Goal: Task Accomplishment & Management: Complete application form

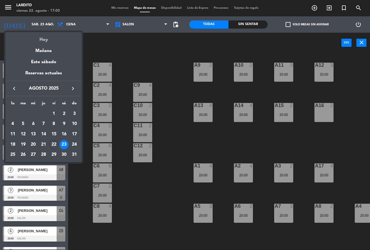
click at [53, 41] on div "Hoy" at bounding box center [43, 37] width 76 height 11
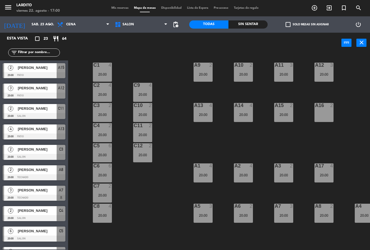
type input "vie. 22 ago."
click at [124, 9] on span "Mis reservas" at bounding box center [120, 8] width 23 height 3
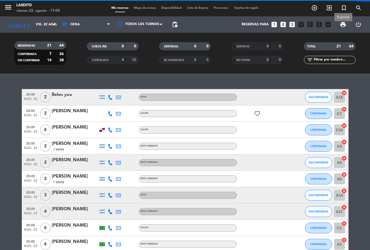
click at [343, 22] on span "print" at bounding box center [343, 24] width 7 height 7
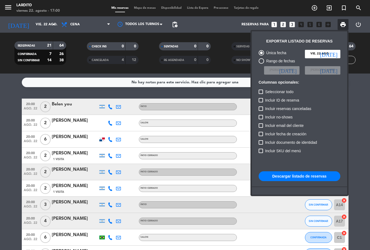
click at [302, 177] on button "Descargar listado de reservas" at bounding box center [300, 176] width 82 height 10
click at [21, 150] on div at bounding box center [185, 125] width 370 height 250
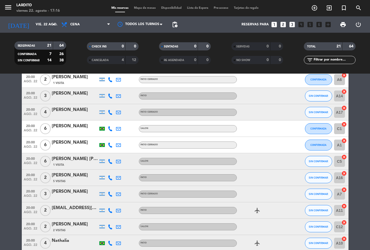
scroll to position [136, 0]
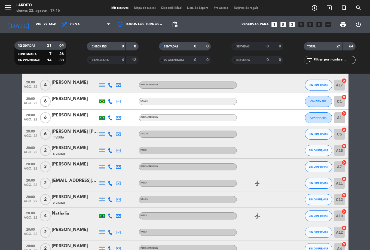
click at [142, 7] on span "Mapa de mesas" at bounding box center [144, 8] width 27 height 3
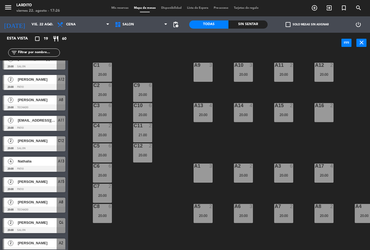
scroll to position [200, 0]
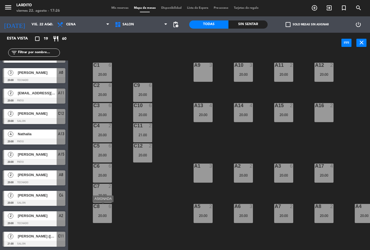
click at [102, 215] on div "20:00" at bounding box center [102, 216] width 19 height 4
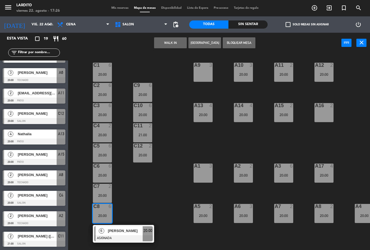
click at [143, 192] on div "C1 6 20:00 A9 3 A10 3 20:00 A11 2 20:00 A12 2 20:00 C2 6 20:00 C9 6 20:00 C13 l…" at bounding box center [221, 151] width 298 height 197
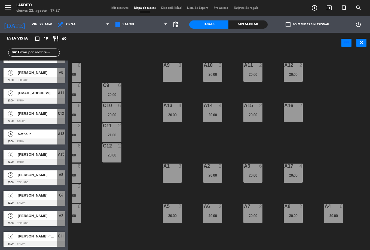
scroll to position [0, 31]
click at [258, 177] on div "A3 6 20:00" at bounding box center [252, 173] width 19 height 19
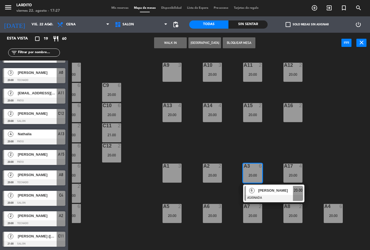
click at [307, 144] on div "C1 6 20:00 A9 3 A10 3 20:00 A11 2 20:00 A12 2 20:00 C2 6 20:00 C9 6 20:00 C13 l…" at bounding box center [221, 151] width 298 height 197
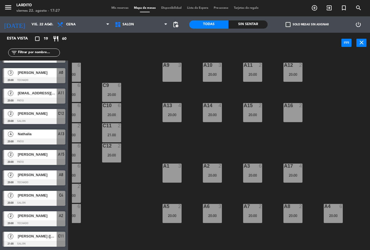
click at [340, 217] on div "20:00" at bounding box center [333, 216] width 19 height 4
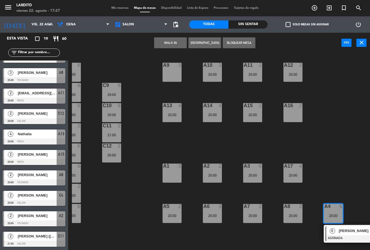
click at [336, 172] on div "C1 6 20:00 A9 3 A10 3 20:00 A11 2 20:00 A12 2 20:00 C2 6 20:00 C9 6 20:00 C13 l…" at bounding box center [221, 151] width 298 height 197
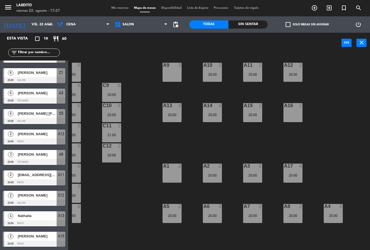
scroll to position [63, 0]
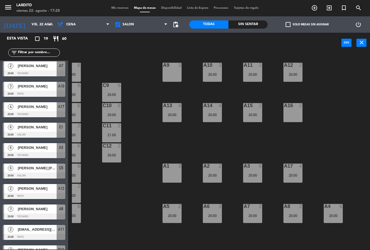
click at [117, 7] on span "Mis reservas" at bounding box center [120, 8] width 23 height 3
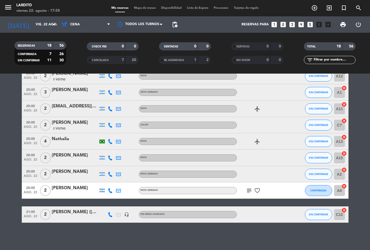
scroll to position [14, 0]
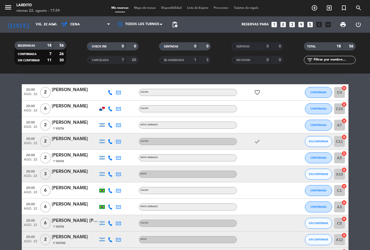
click at [144, 10] on div "Mis reservas Mapa de mesas Disponibilidad Lista de Espera Pre-acceso Tarjetas d…" at bounding box center [185, 8] width 153 height 5
click at [144, 8] on span "Mapa de mesas" at bounding box center [144, 8] width 27 height 3
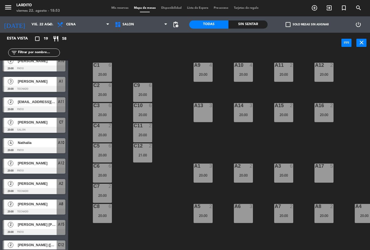
scroll to position [200, 0]
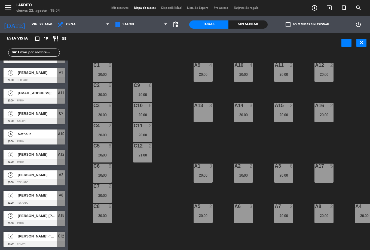
click at [28, 219] on div "2 [PERSON_NAME] [PERSON_NAME] 20:00 PATIO A15" at bounding box center [34, 219] width 68 height 20
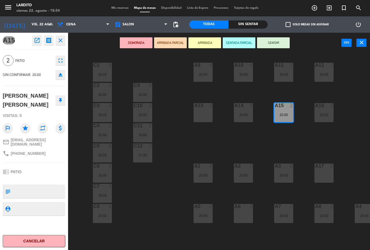
click at [30, 153] on span "[PHONE_NUMBER]" at bounding box center [28, 153] width 35 height 4
copy div "phone"
drag, startPoint x: 74, startPoint y: 113, endPoint x: 71, endPoint y: 116, distance: 4.6
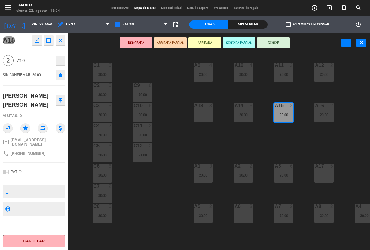
click at [75, 113] on div "C1 6 20:00 A9 4 20:00 A10 4 20:00 A11 2 20:00 A12 2 20:00 C2 6 20:00 C9 6 20:00…" at bounding box center [221, 151] width 298 height 197
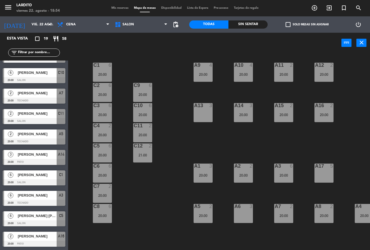
scroll to position [0, 0]
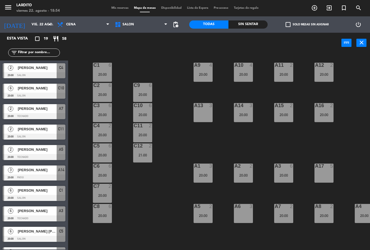
click at [36, 131] on div "2 [PERSON_NAME] 20:00 SALON C11" at bounding box center [34, 132] width 68 height 20
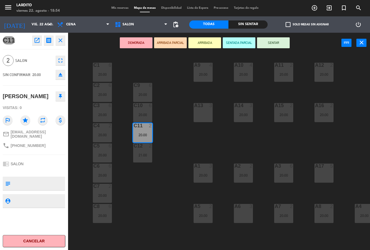
click at [31, 144] on span "[PHONE_NUMBER]" at bounding box center [28, 145] width 35 height 4
copy div "phone"
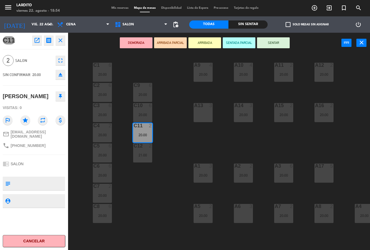
click at [171, 24] on span "pending_actions" at bounding box center [175, 24] width 11 height 11
click at [167, 157] on div "C1 6 20:00 A9 4 20:00 A10 4 20:00 A11 2 20:00 A12 2 20:00 C2 6 20:00 C9 6 20:00…" at bounding box center [221, 151] width 298 height 197
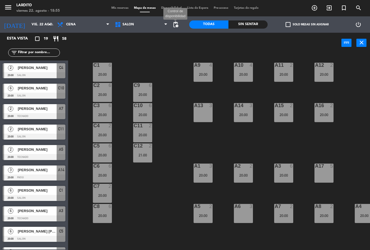
click at [179, 27] on span "pending_actions" at bounding box center [176, 24] width 7 height 7
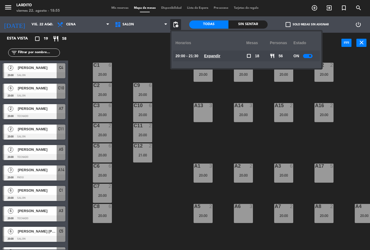
click at [305, 54] on div at bounding box center [308, 56] width 10 height 4
click at [301, 140] on div "C1 6 20:00 A9 4 20:00 A10 4 20:00 A11 2 20:00 A12 2 20:00 C2 6 20:00 C9 6 20:00…" at bounding box center [221, 151] width 298 height 197
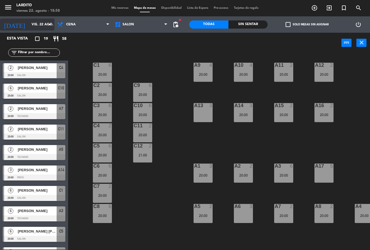
click at [40, 25] on input "vie. 22 ago." at bounding box center [52, 24] width 46 height 9
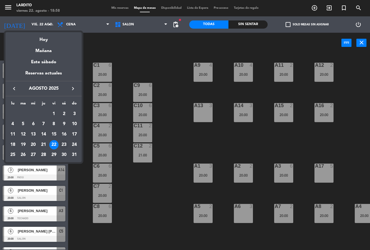
click at [63, 145] on div "23" at bounding box center [63, 144] width 9 height 9
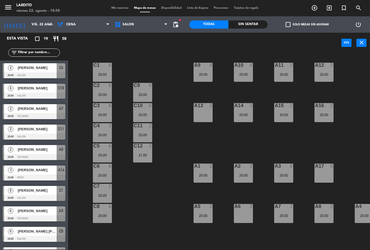
type input "sáb. 23 ago."
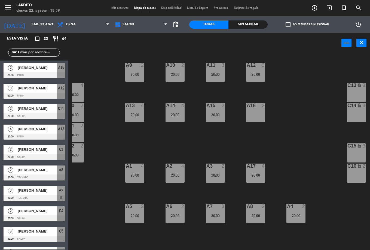
click at [355, 94] on div "C13 lock 3" at bounding box center [356, 92] width 19 height 19
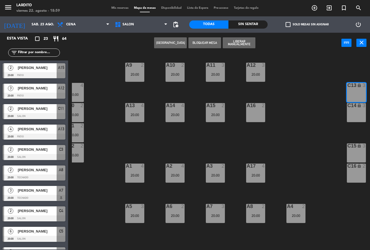
click at [325, 78] on div "C1 4 20:00 A9 2 20:00 A10 2 20:00 A11 3 20:00 A12 3 20:00 C2 4 20:00 C9 4 20:00…" at bounding box center [221, 151] width 298 height 197
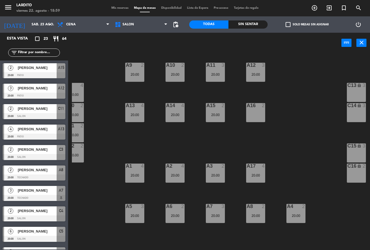
click at [358, 174] on div "C16 lock 2" at bounding box center [356, 173] width 19 height 19
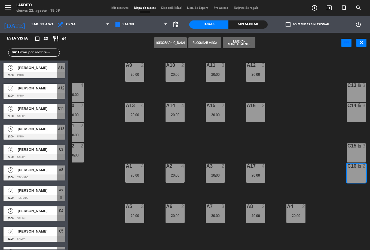
click at [168, 41] on button "[GEOGRAPHIC_DATA]" at bounding box center [170, 42] width 33 height 11
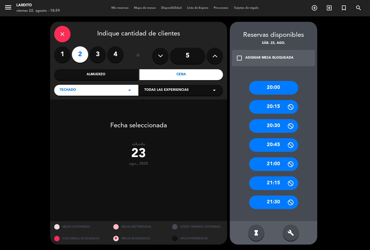
click at [275, 58] on div "ASIGNAR MESA BLOQUEADA" at bounding box center [270, 57] width 48 height 5
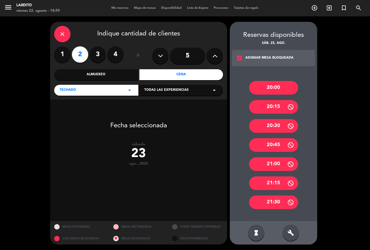
click at [275, 61] on div "ASIGNAR MESA BLOQUEADA" at bounding box center [270, 57] width 48 height 5
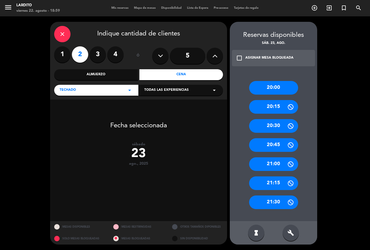
click at [277, 165] on div "21:00" at bounding box center [273, 164] width 49 height 14
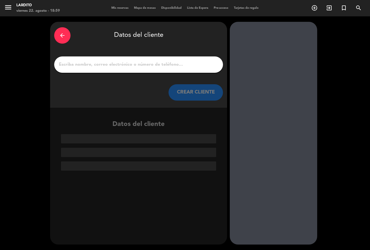
click at [125, 66] on input "1" at bounding box center [138, 65] width 161 height 8
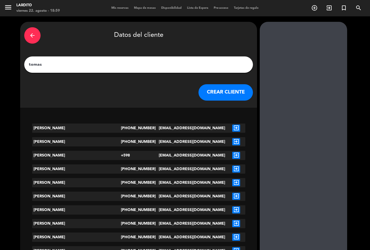
type input "tomas"
click at [233, 128] on icon "exit_to_app" at bounding box center [237, 128] width 8 height 7
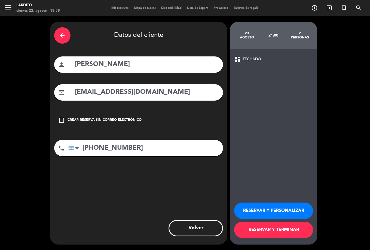
click at [264, 230] on button "RESERVAR Y TERMINAR" at bounding box center [273, 230] width 79 height 16
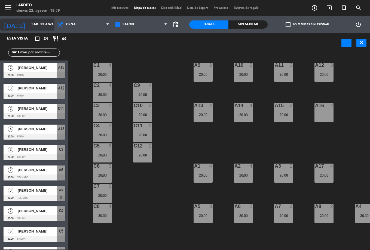
click at [40, 26] on input "sáb. 23 ago." at bounding box center [52, 24] width 46 height 9
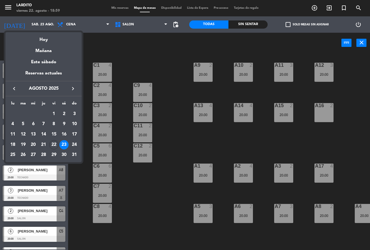
click at [41, 34] on div "Hoy" at bounding box center [43, 37] width 76 height 11
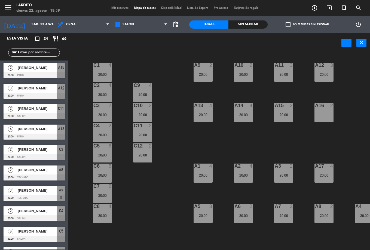
type input "vie. 22 ago."
